Goal: Information Seeking & Learning: Find specific fact

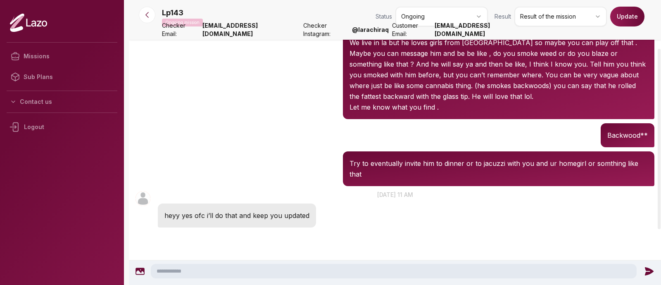
scroll to position [164, 0]
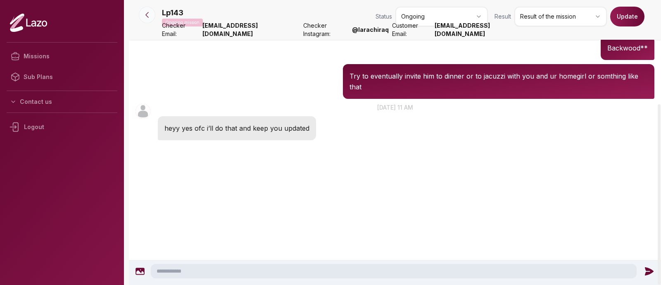
click at [143, 21] on button at bounding box center [147, 15] width 17 height 17
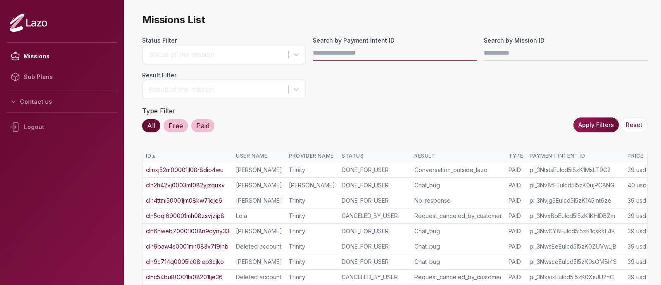
click at [349, 52] on input "Search by Payment Intent ID" at bounding box center [395, 53] width 164 height 17
paste input "**********"
type input "**********"
click at [603, 128] on button "Apply Filters" at bounding box center [596, 124] width 45 height 15
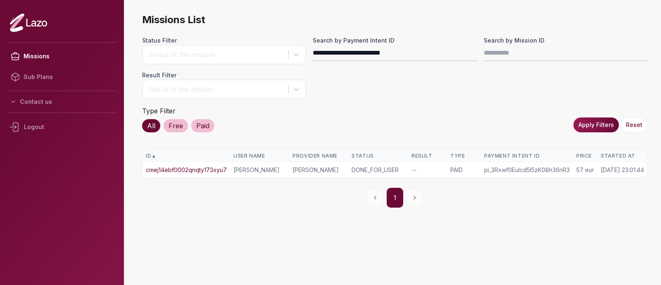
click at [209, 169] on link "cmej14ebf0002qnqty173xyu7" at bounding box center [186, 170] width 81 height 8
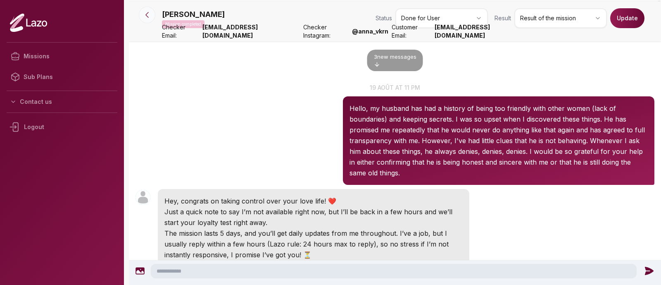
click at [145, 19] on icon at bounding box center [147, 15] width 8 height 8
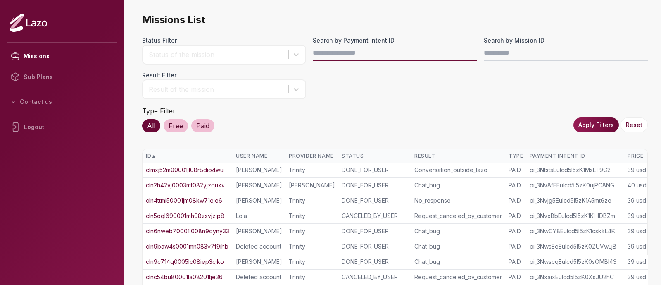
click at [327, 61] on input "Search by Payment Intent ID" at bounding box center [395, 53] width 164 height 17
paste input "**********"
type input "**********"
click at [601, 125] on button "Apply Filters" at bounding box center [596, 124] width 45 height 15
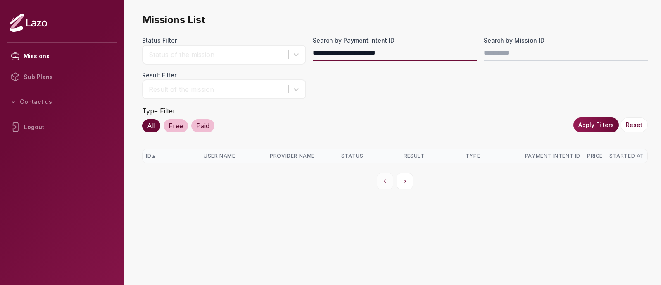
click at [428, 55] on input "**********" at bounding box center [395, 53] width 164 height 17
click at [507, 62] on div "Search by Mission ID" at bounding box center [566, 50] width 164 height 28
click at [505, 58] on input "Search by Mission ID" at bounding box center [566, 53] width 164 height 17
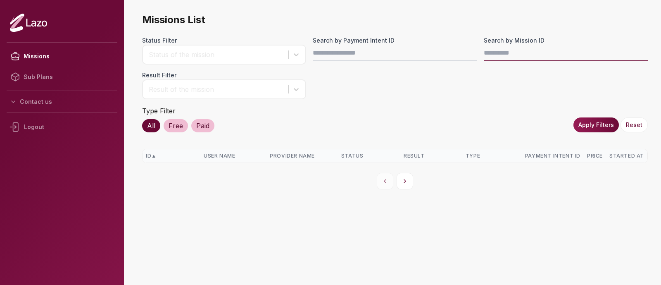
paste input "**********"
type input "**********"
click at [581, 122] on button "Apply Filters" at bounding box center [596, 124] width 45 height 15
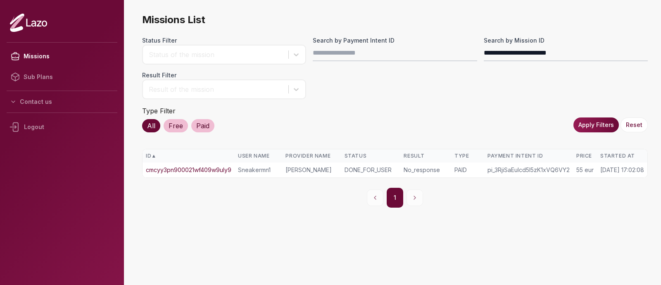
click at [210, 173] on link "cmcyy3pn900021wf409w9uly9" at bounding box center [189, 170] width 86 height 8
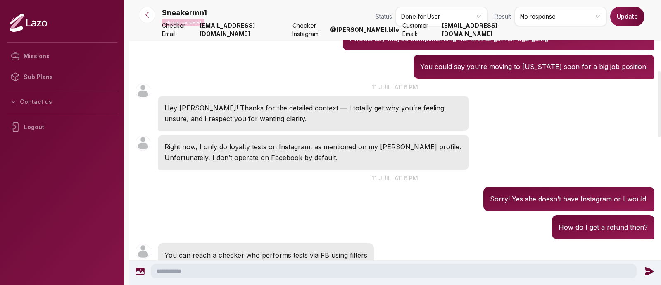
scroll to position [304, 0]
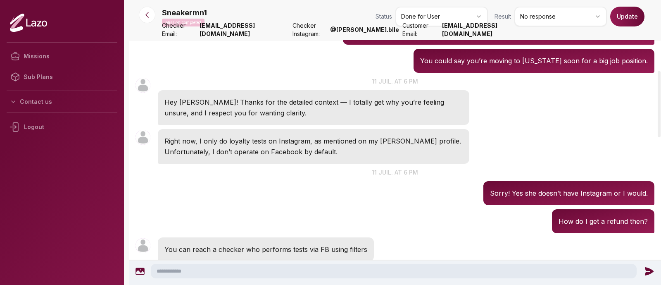
click at [244, 111] on p "Hey bro! Thanks for the detailed context — I totally get why you’re feeling uns…" at bounding box center [313, 107] width 298 height 21
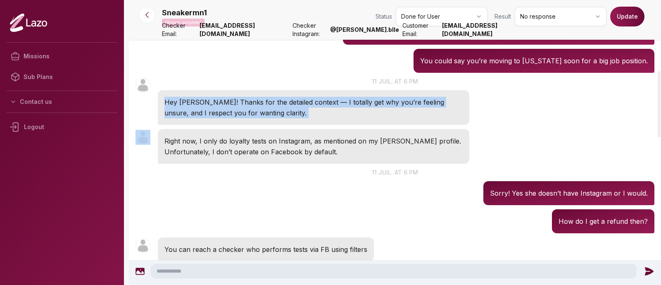
click at [244, 111] on p "Hey bro! Thanks for the detailed context — I totally get why you’re feeling uns…" at bounding box center [313, 107] width 298 height 21
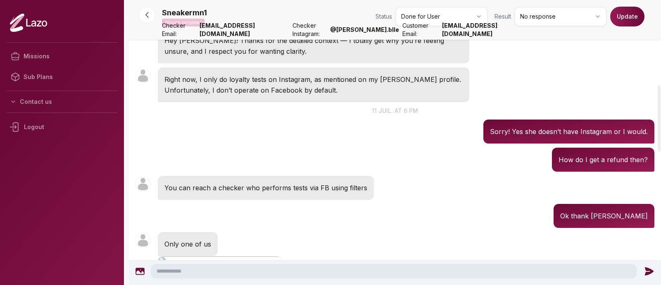
click at [261, 187] on p "You can reach a checker who performs tests via FB using filters" at bounding box center [265, 187] width 203 height 11
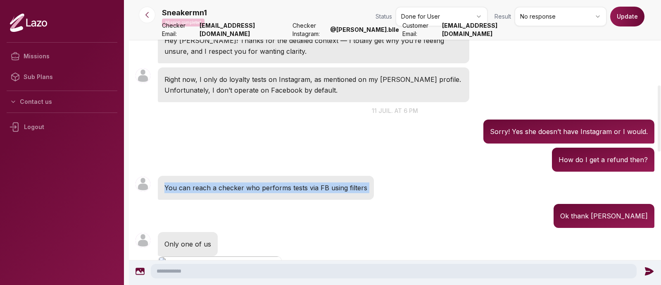
click at [261, 187] on p "You can reach a checker who performs tests via FB using filters" at bounding box center [265, 187] width 203 height 11
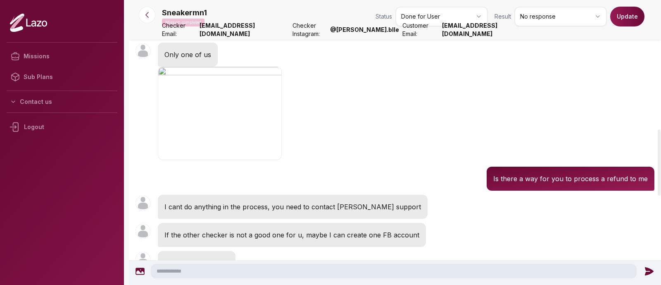
scroll to position [564, 0]
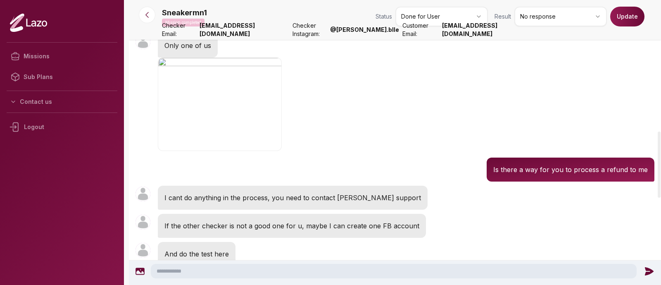
click at [382, 177] on div "Sneakermn1 18:56 Is there a way for you to process a refund to me" at bounding box center [395, 169] width 532 height 28
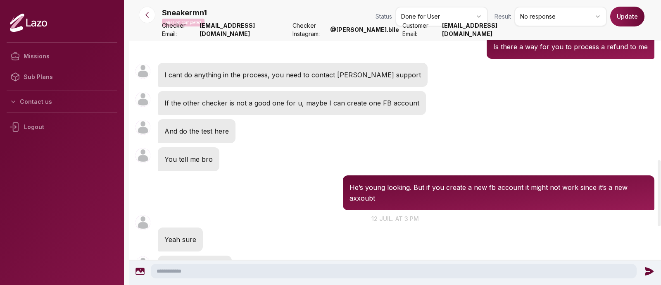
click at [370, 191] on p "He’s young looking. But if you create a new fb account it might not work since …" at bounding box center [499, 192] width 298 height 21
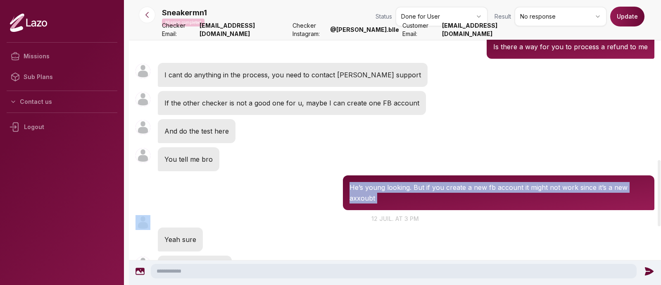
click at [370, 191] on p "He’s young looking. But if you create a new fb account it might not work since …" at bounding box center [499, 192] width 298 height 21
click at [327, 193] on div "Sneakermn1 18:58 He’s young looking. But if you create a new fb account it migh…" at bounding box center [395, 192] width 532 height 39
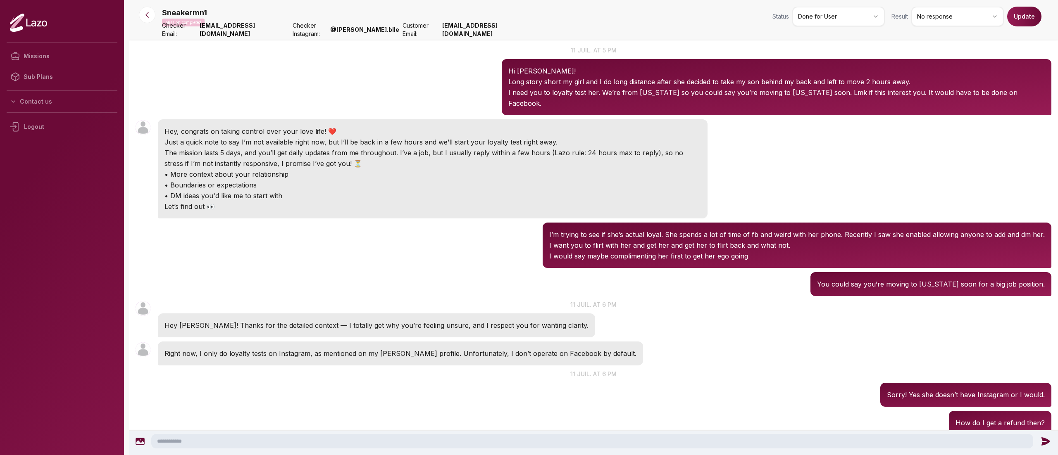
scroll to position [37, 0]
drag, startPoint x: 618, startPoint y: 2, endPoint x: 670, endPoint y: 284, distance: 286.6
click at [661, 284] on div "Sneakermn1 17:05 You could say you’re moving to Minnesota soon for a big job po…" at bounding box center [593, 284] width 929 height 28
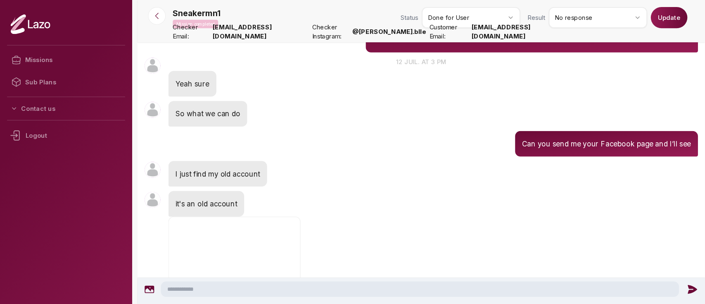
scroll to position [847, 0]
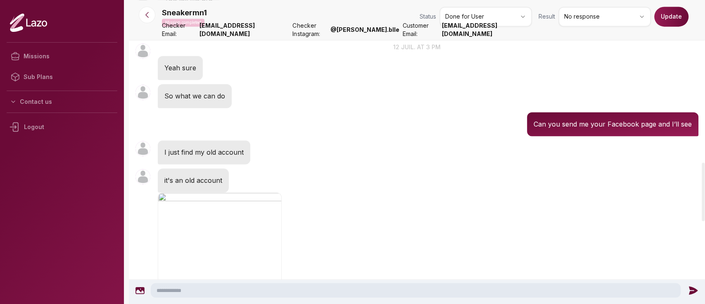
drag, startPoint x: 913, startPoint y: 0, endPoint x: 446, endPoint y: 181, distance: 501.8
click at [446, 181] on div "Sneakermn1 15:32 it's an old account" at bounding box center [417, 228] width 577 height 124
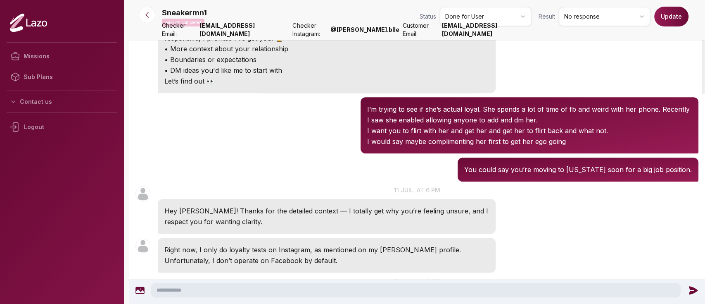
scroll to position [180, 0]
